Goal: Communication & Community: Answer question/provide support

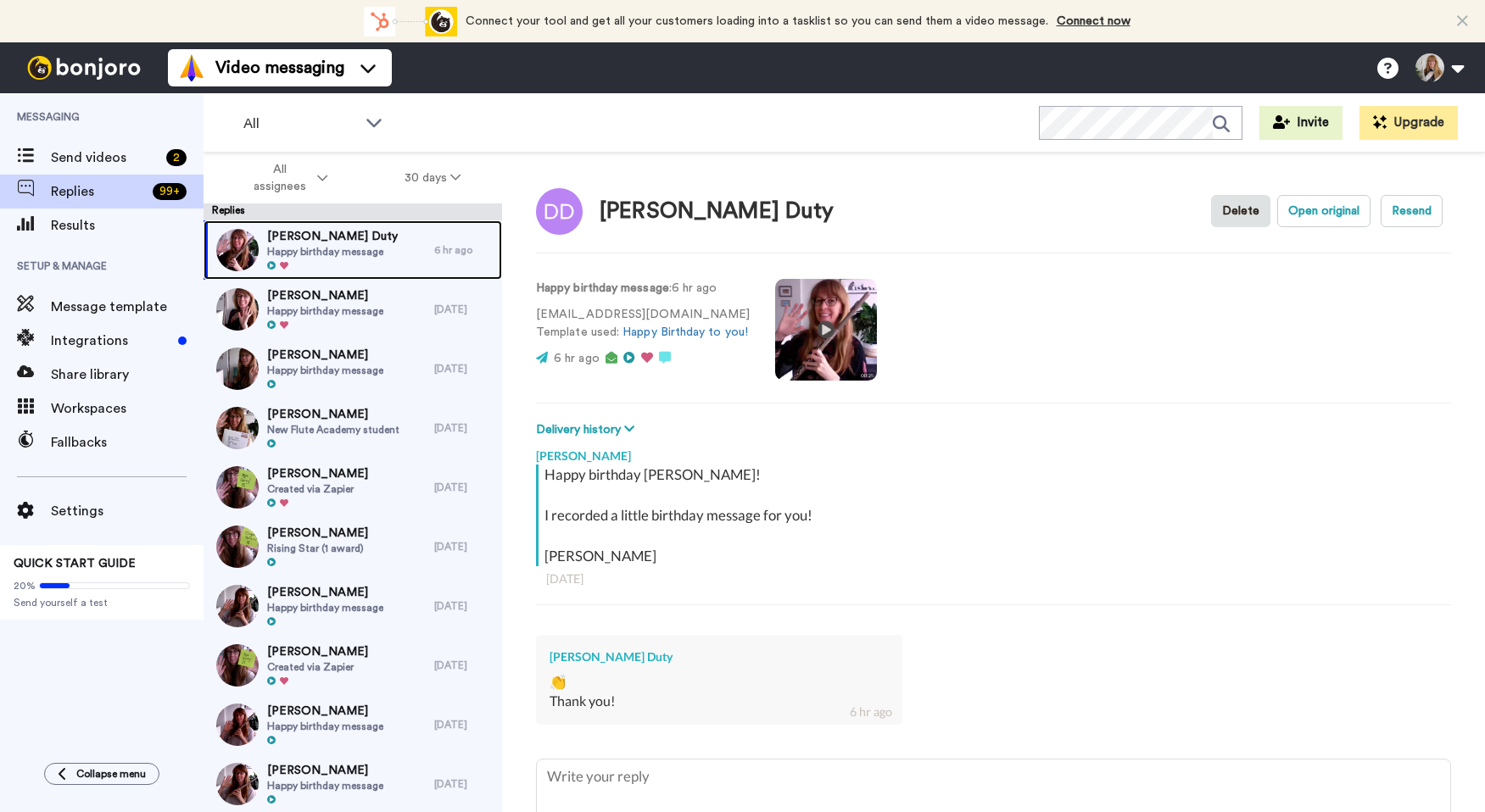
click at [355, 247] on span "Happy birthday message" at bounding box center [333, 252] width 131 height 14
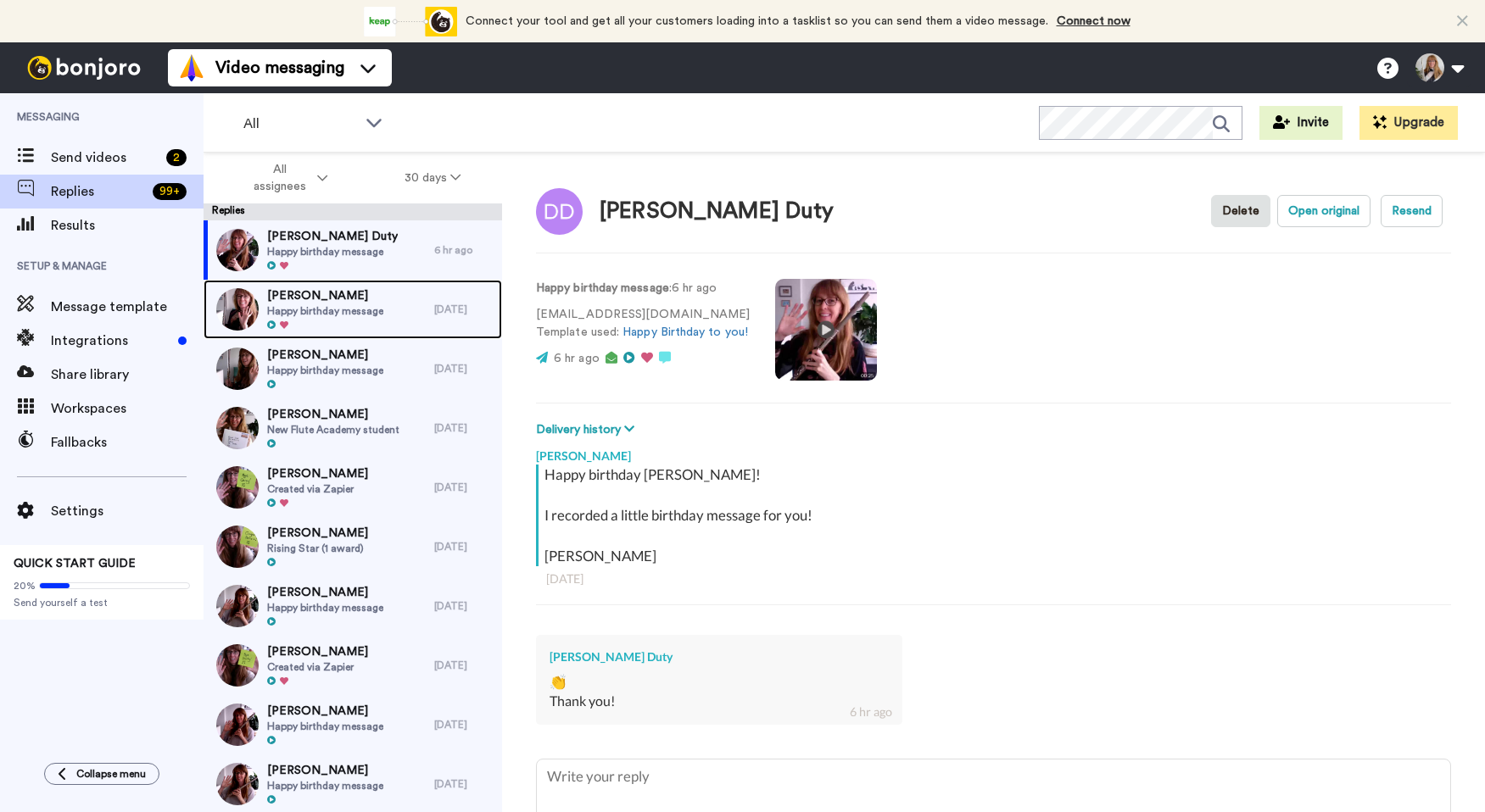
click at [368, 301] on span "[PERSON_NAME]" at bounding box center [325, 295] width 116 height 17
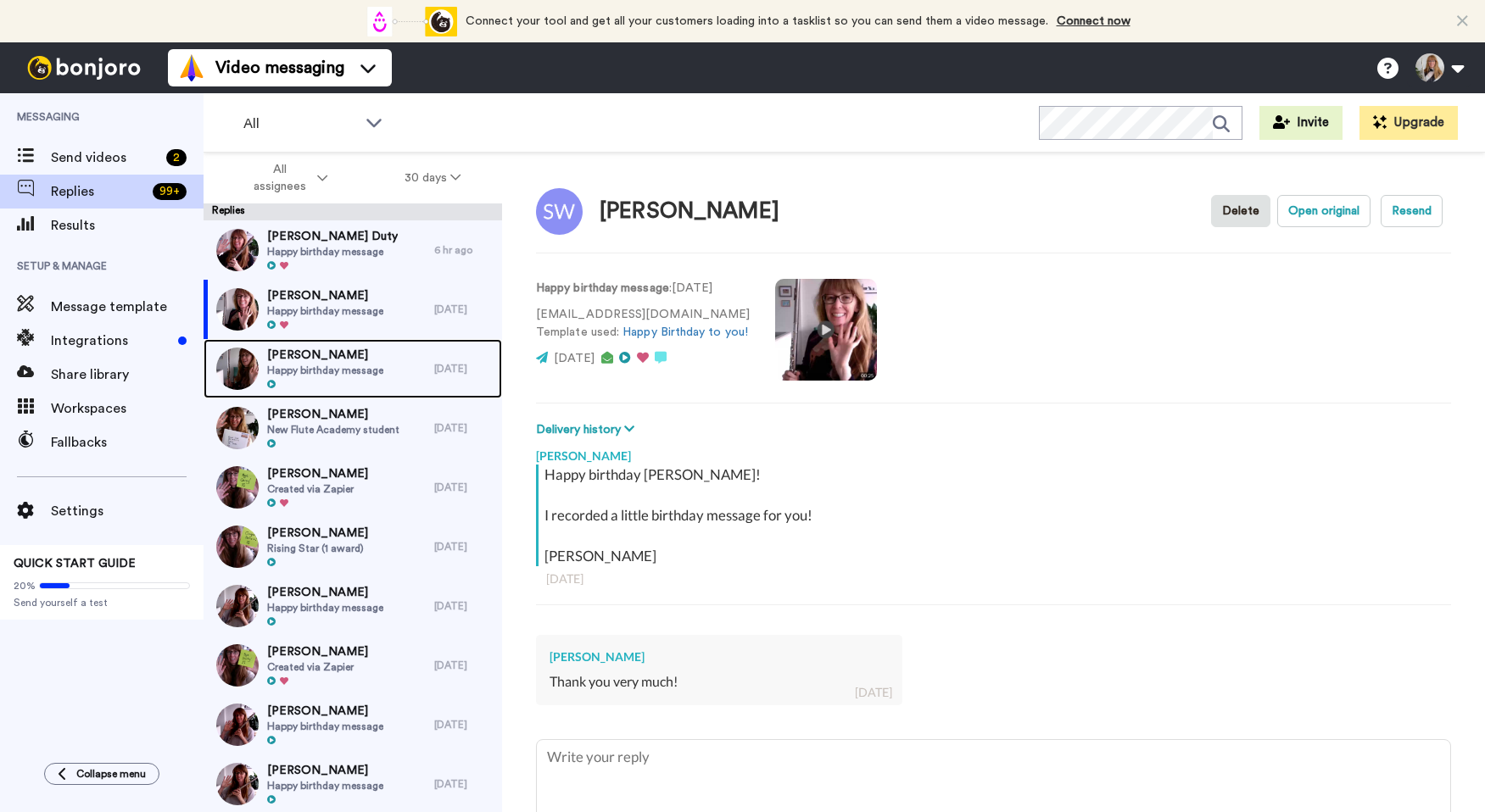
click at [370, 360] on span "[PERSON_NAME]" at bounding box center [325, 355] width 116 height 17
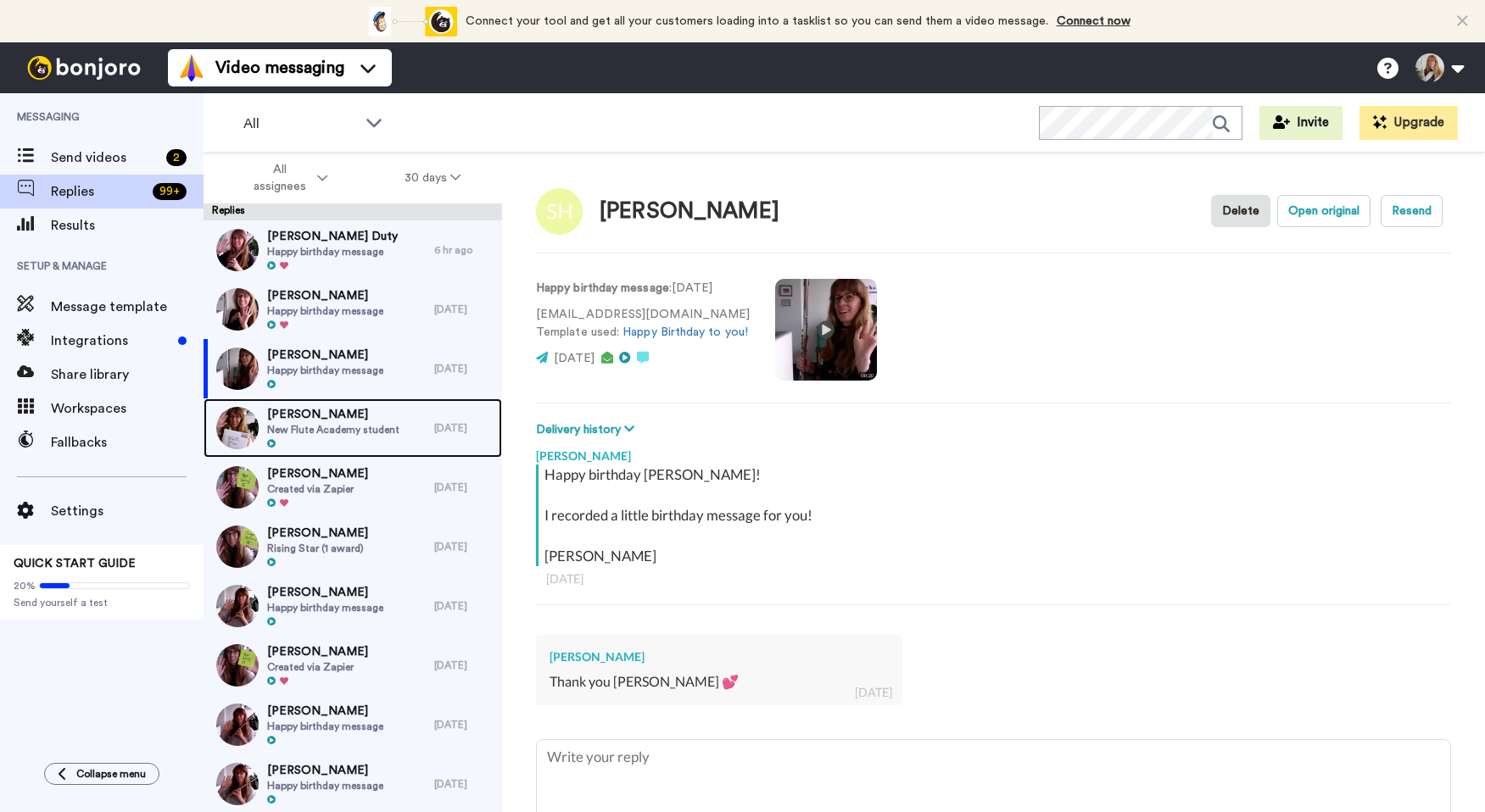
click at [366, 418] on span "[PERSON_NAME]" at bounding box center [334, 414] width 132 height 17
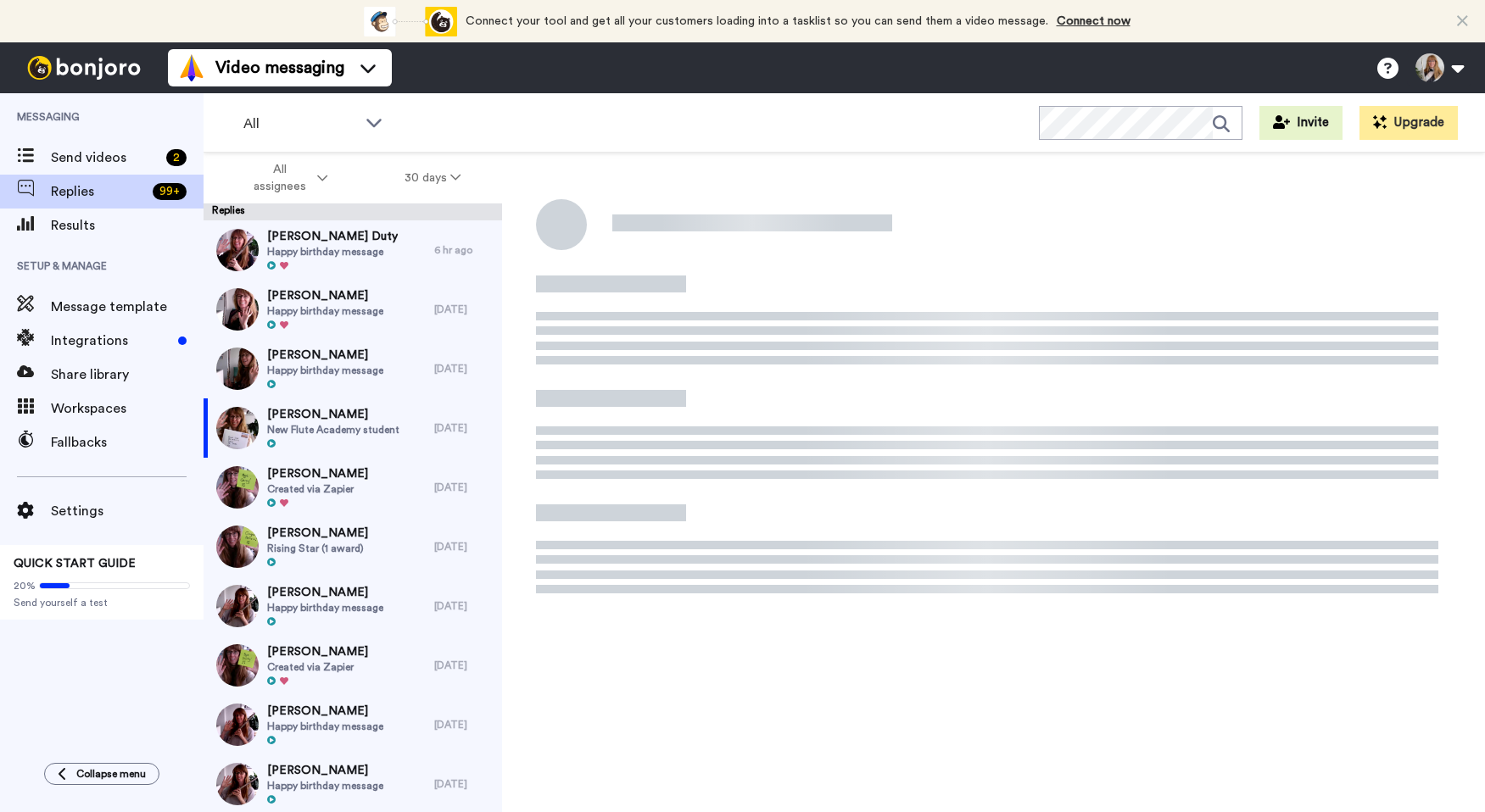
type textarea "x"
